Goal: Information Seeking & Learning: Learn about a topic

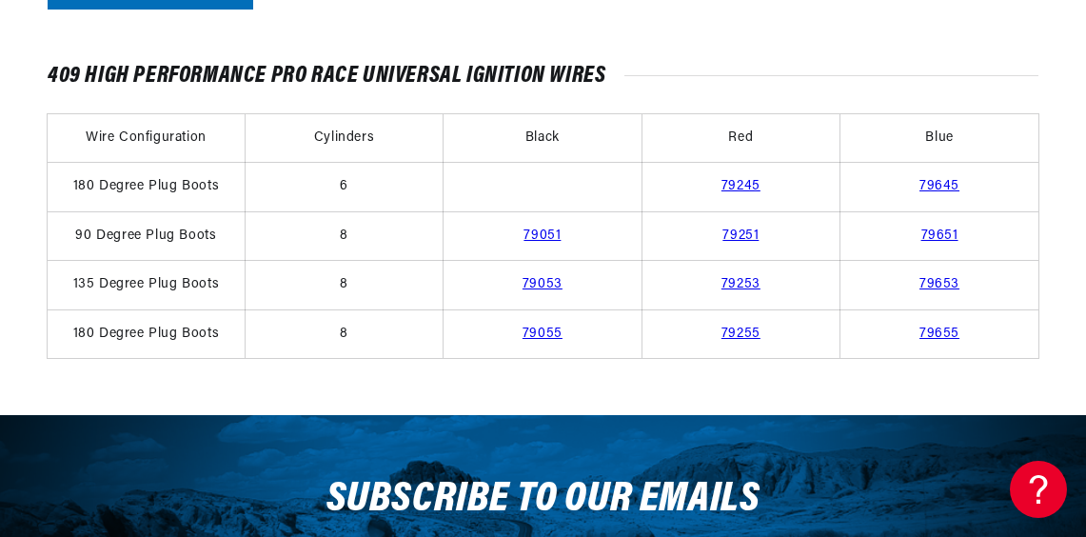
scroll to position [0, 577]
click at [529, 289] on link "79053" at bounding box center [542, 284] width 40 height 14
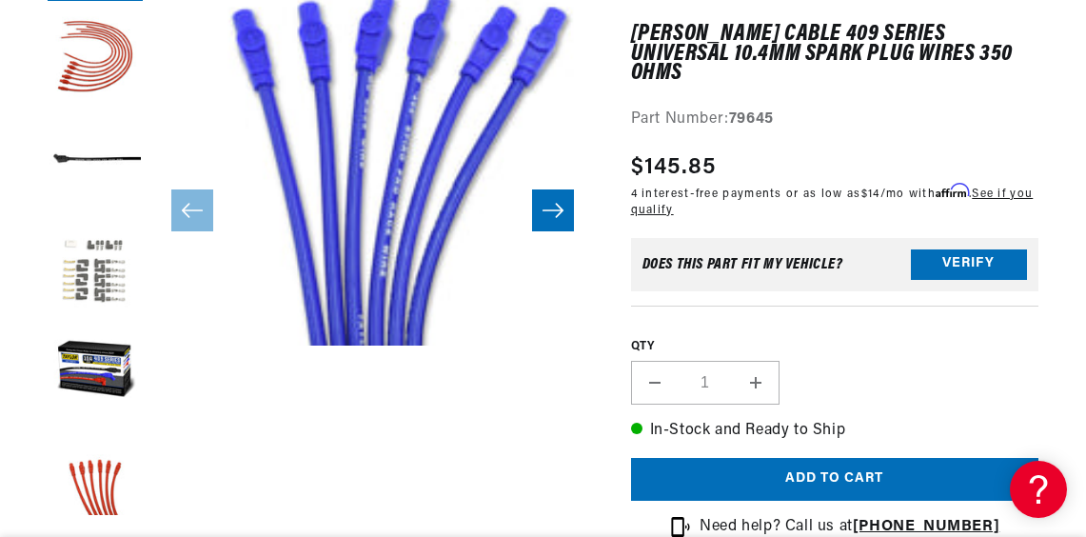
click at [135, 273] on button "Load image 4 in gallery view" at bounding box center [95, 267] width 95 height 95
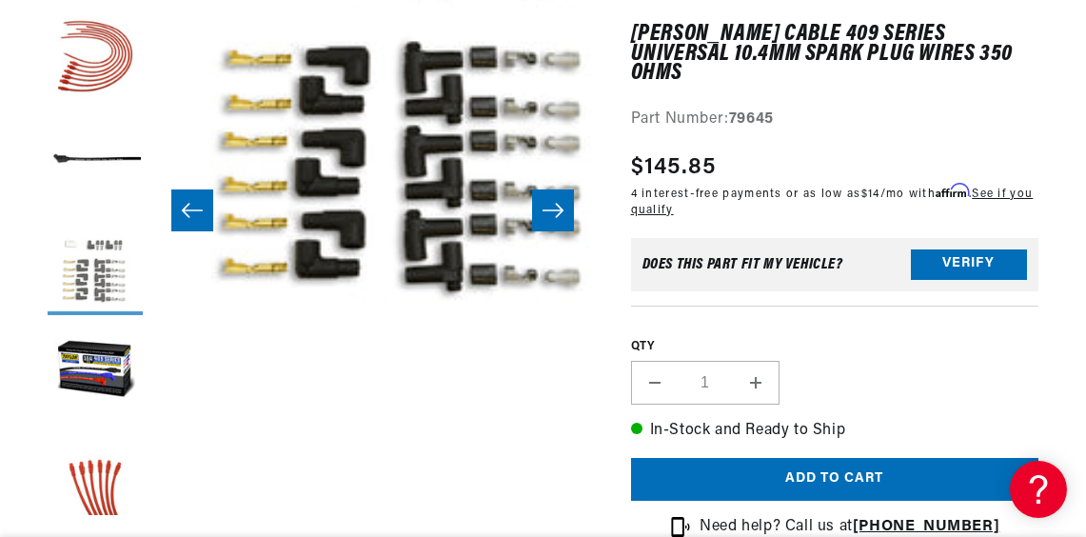
scroll to position [44, 1321]
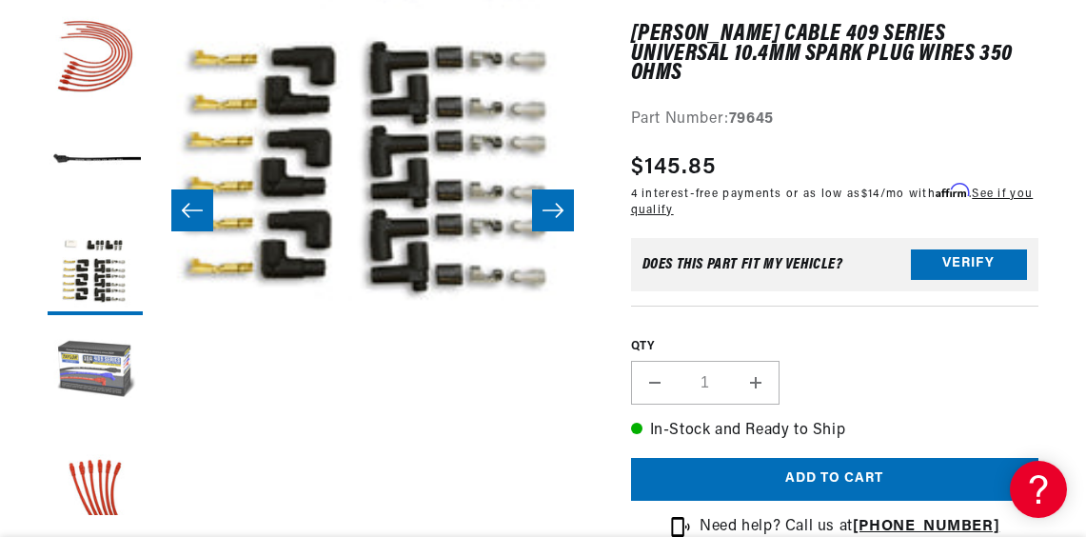
click at [99, 347] on button "Load image 5 in gallery view" at bounding box center [95, 372] width 95 height 95
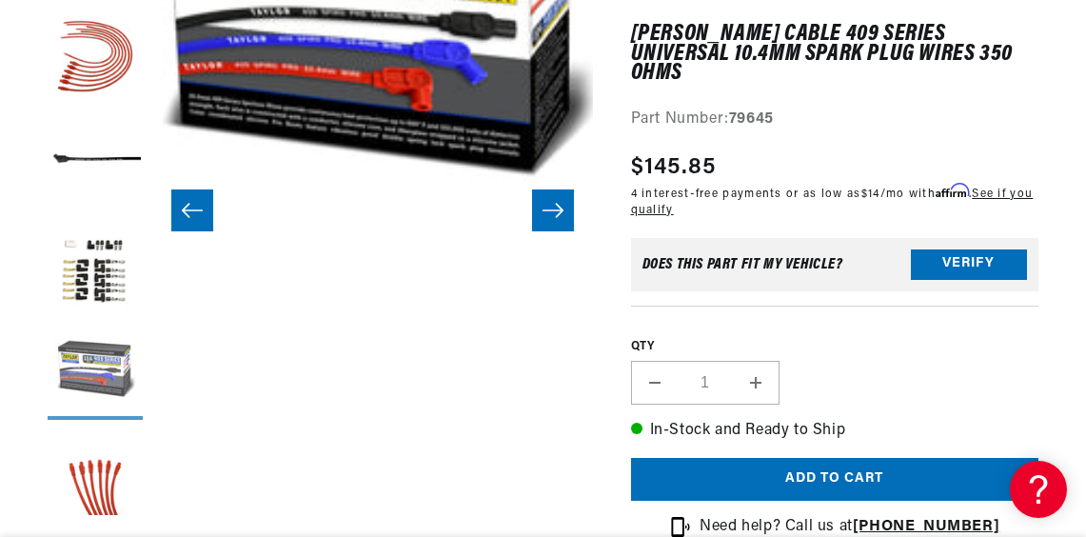
scroll to position [44, 1761]
drag, startPoint x: 105, startPoint y: 409, endPoint x: 137, endPoint y: 396, distance: 35.0
click at [105, 410] on button "Load image 5 in gallery view" at bounding box center [95, 372] width 95 height 95
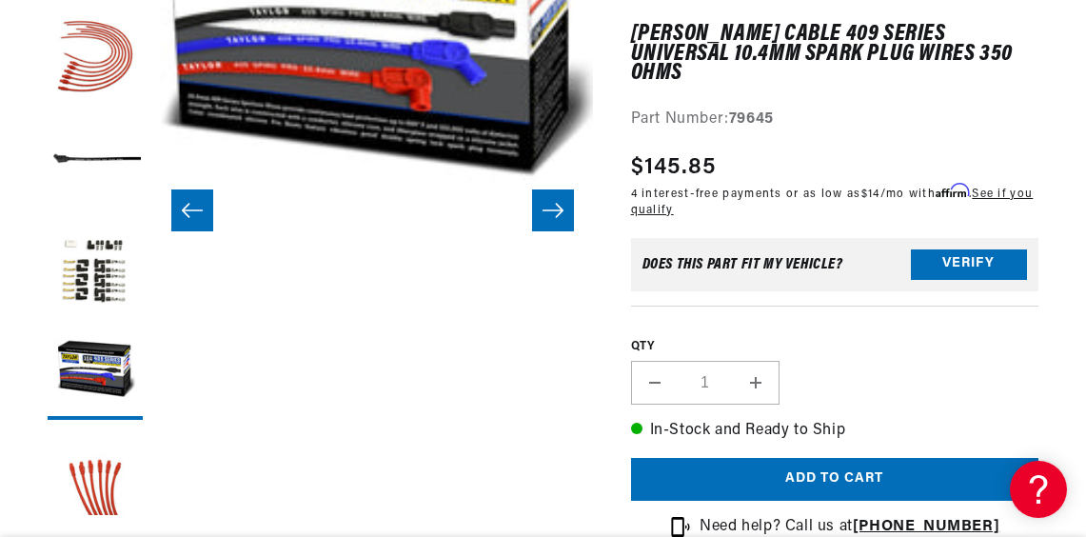
click at [543, 225] on button "Slide right" at bounding box center [553, 210] width 42 height 42
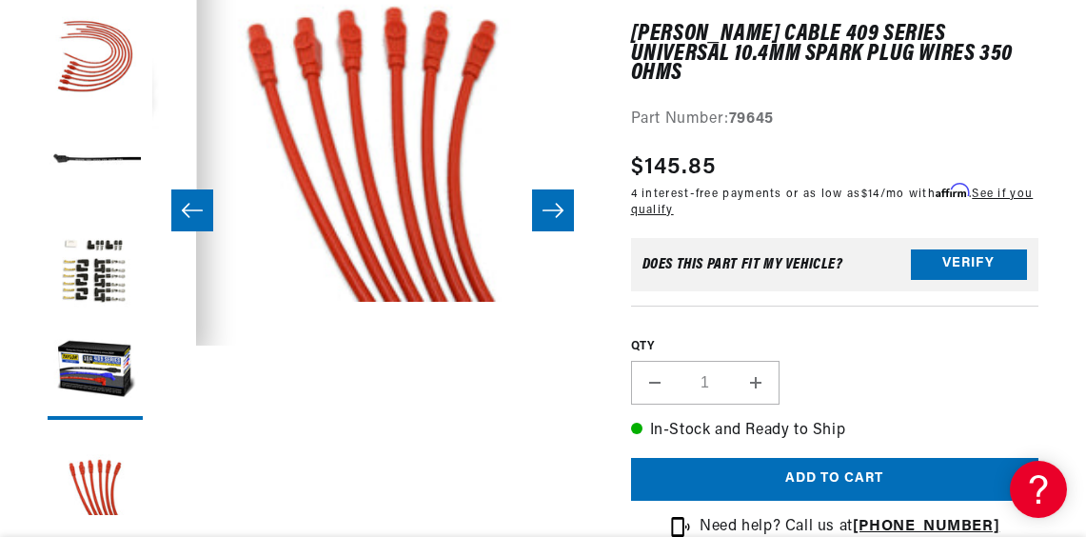
click at [543, 224] on button "Slide right" at bounding box center [553, 210] width 42 height 42
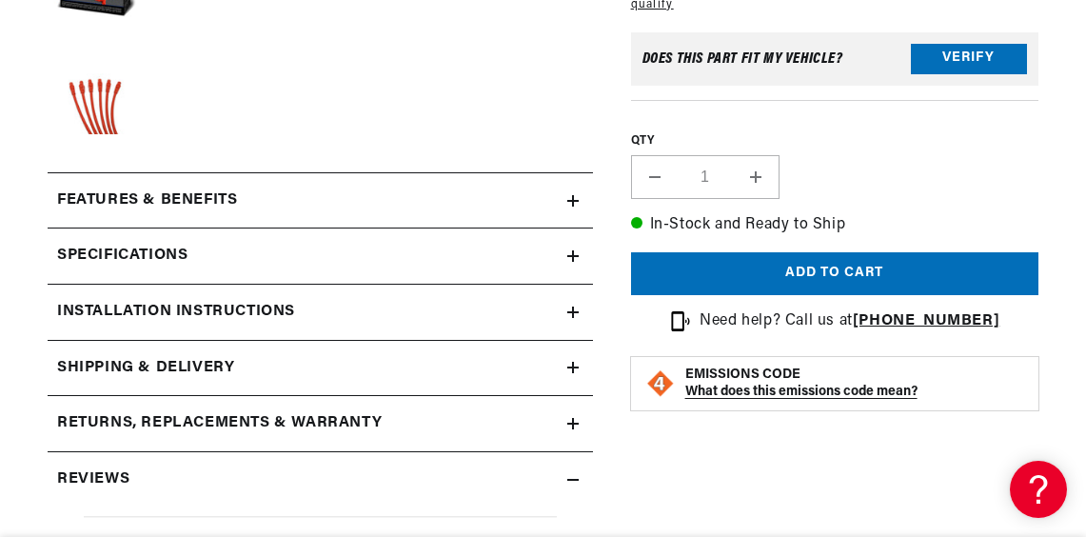
scroll to position [0, 577]
click at [540, 213] on div "Features & Benefits" at bounding box center [308, 200] width 520 height 25
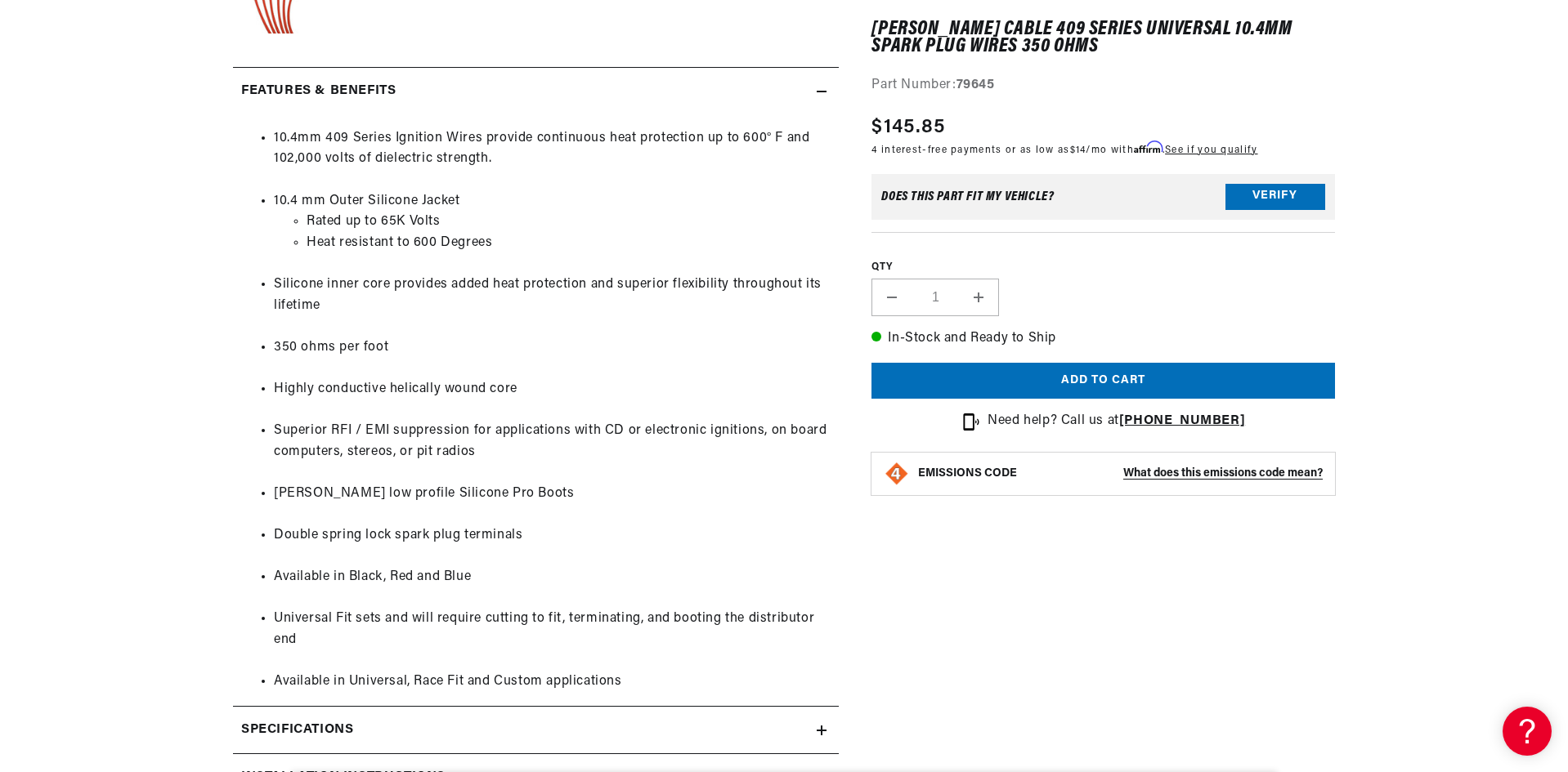
scroll to position [0, 0]
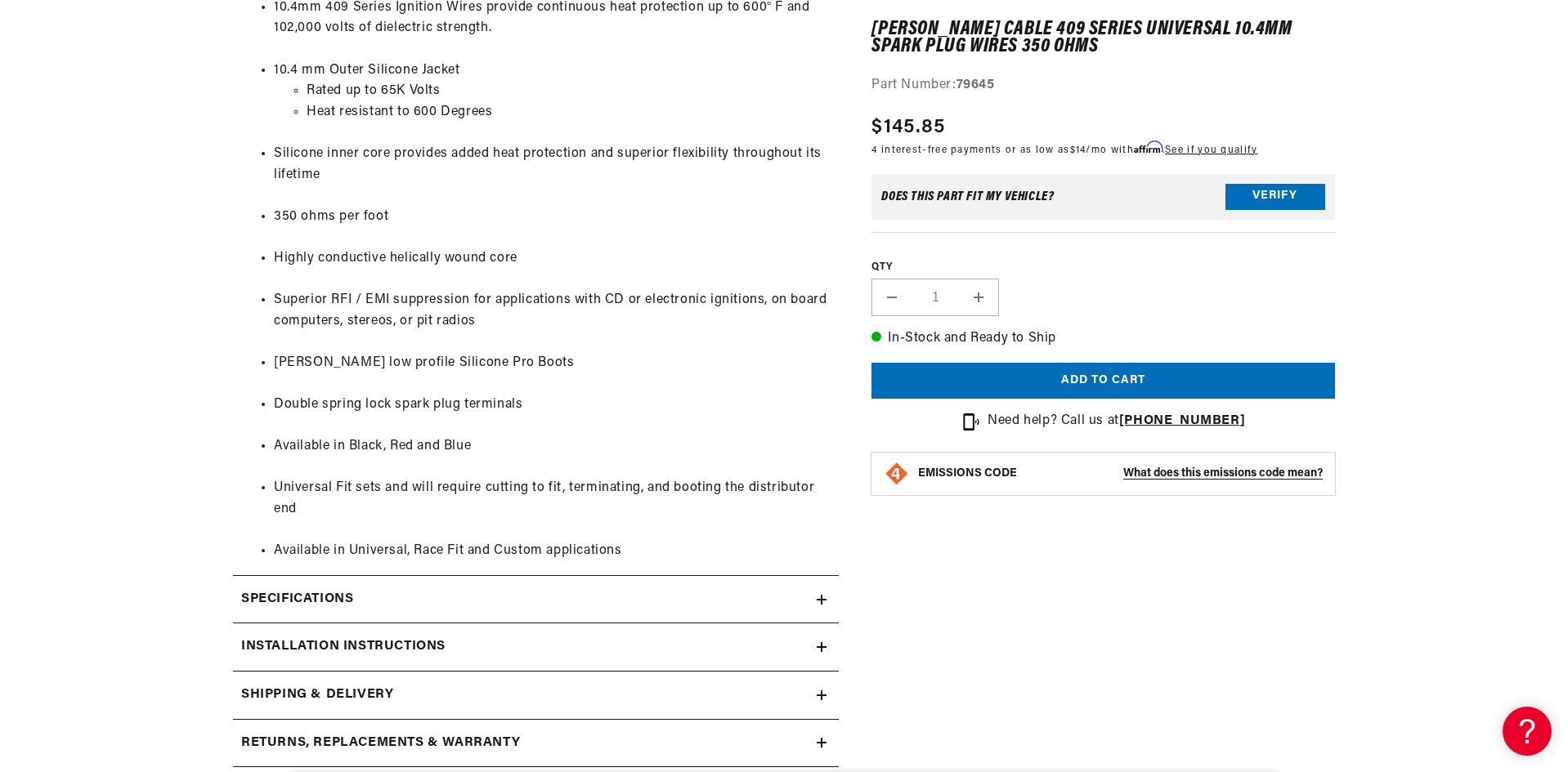
click at [355, 460] on summary "Specifications" at bounding box center [535, 599] width 606 height 47
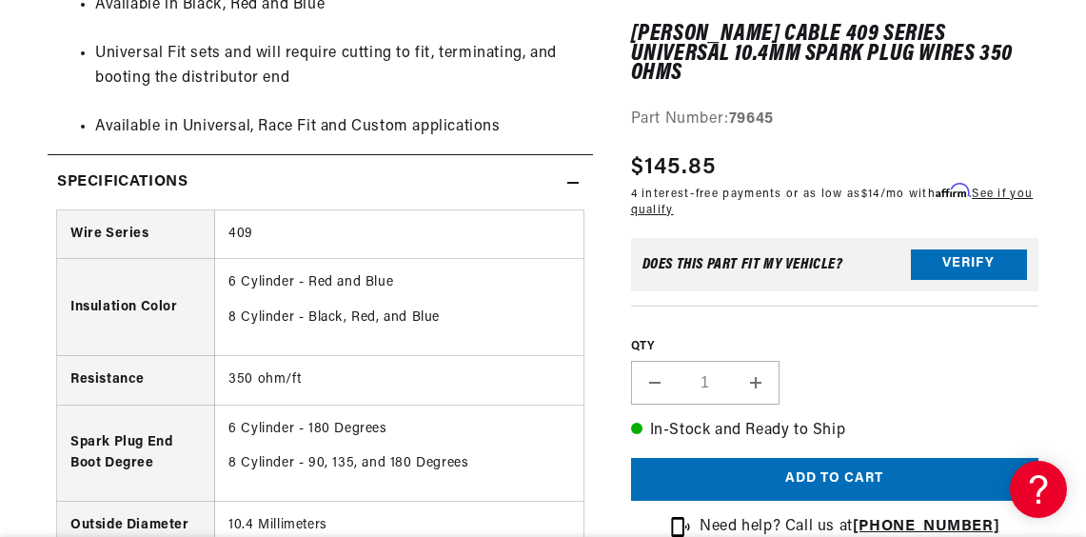
scroll to position [44, 2641]
